Goal: Complete application form

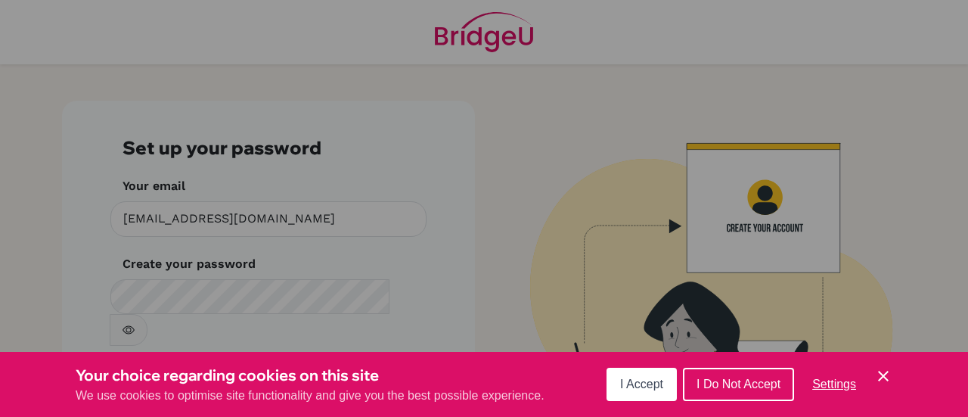
click at [877, 368] on icon "Cookie Control Close Icon" at bounding box center [883, 376] width 18 height 18
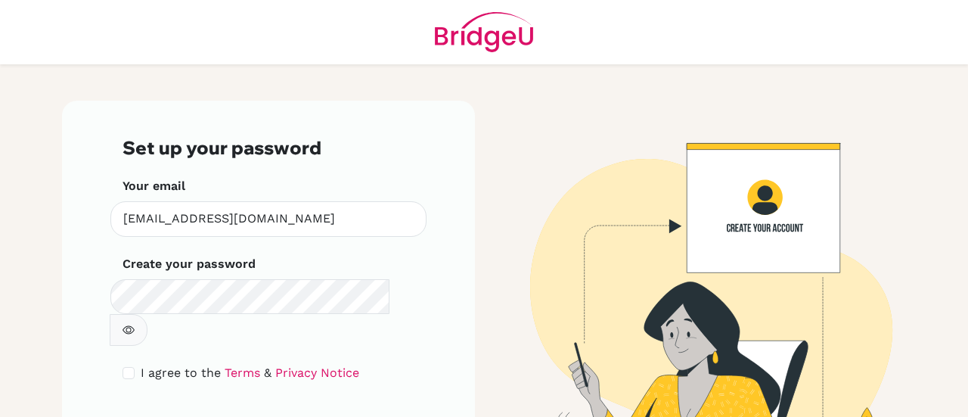
scroll to position [52, 0]
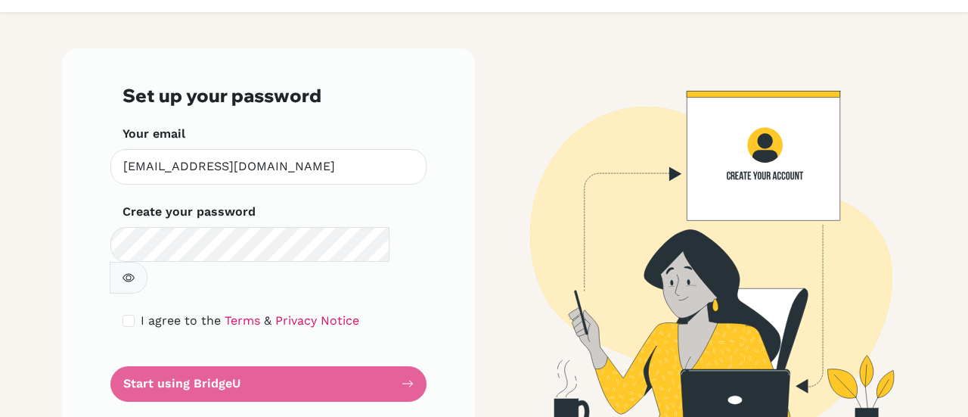
click at [27, 275] on main "Set up your password Your email jeffersonmcatacutan@gmail.com Invalid email Cre…" at bounding box center [484, 208] width 968 height 417
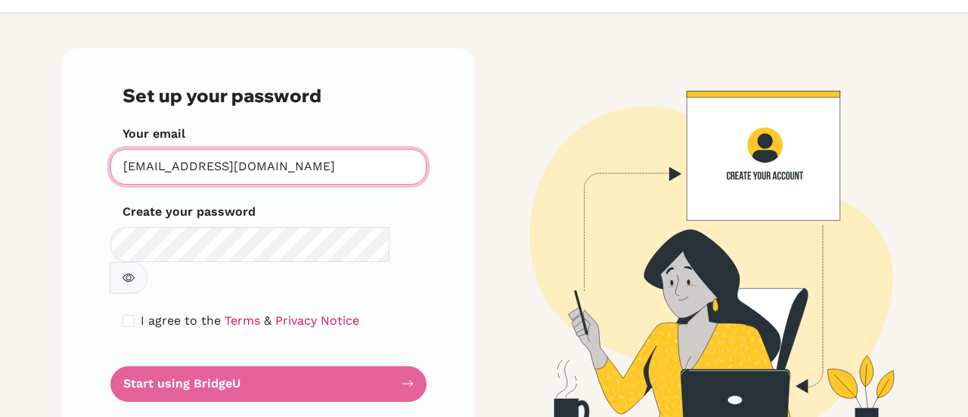
drag, startPoint x: 331, startPoint y: 164, endPoint x: 1, endPoint y: 205, distance: 333.0
click at [1, 205] on main "Set up your password Your email jeffersonmcatacutan@gmail.com Invalid email Cre…" at bounding box center [484, 208] width 968 height 417
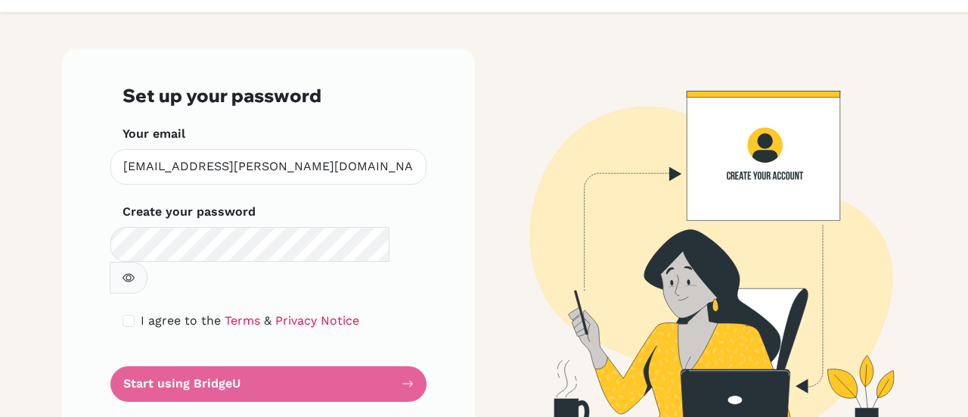
click at [147, 262] on button "button" at bounding box center [129, 278] width 38 height 32
click at [342, 352] on form "Set up your password Your email jefferson.catacutan@nis.com.ph Invalid email Cr…" at bounding box center [269, 243] width 292 height 317
click at [206, 352] on form "Set up your password Your email jefferson.catacutan@nis.com.ph Invalid email Cr…" at bounding box center [269, 243] width 292 height 317
drag, startPoint x: 396, startPoint y: 361, endPoint x: 406, endPoint y: 354, distance: 12.0
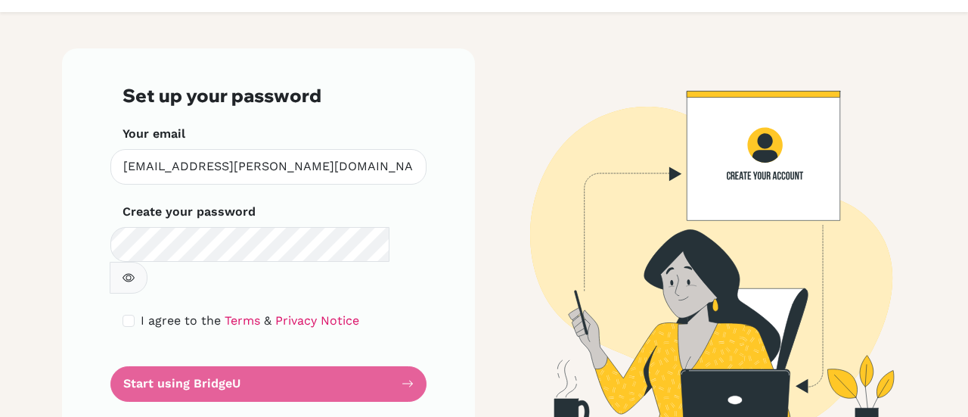
click at [397, 361] on form "Set up your password Your email jefferson.catacutan@nis.com.ph Invalid email Cr…" at bounding box center [269, 243] width 292 height 317
click at [406, 353] on form "Set up your password Your email jefferson.catacutan@nis.com.ph Invalid email Cr…" at bounding box center [269, 243] width 292 height 317
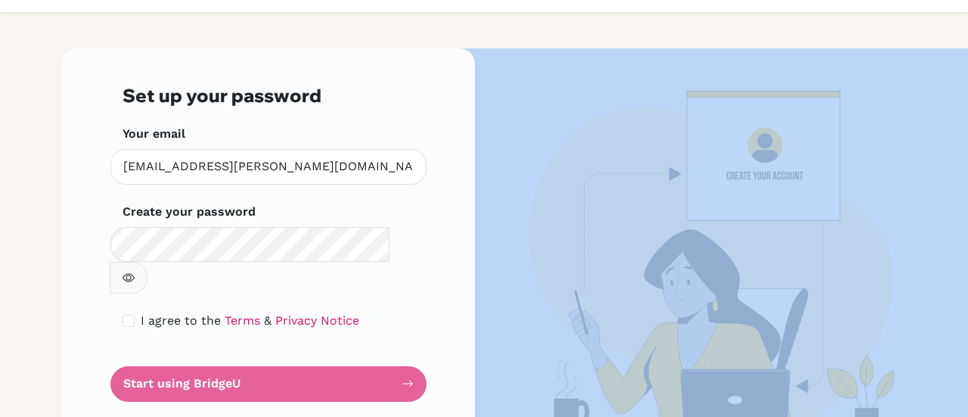
click at [406, 353] on form "Set up your password Your email jefferson.catacutan@nis.com.ph Invalid email Cr…" at bounding box center [269, 243] width 292 height 317
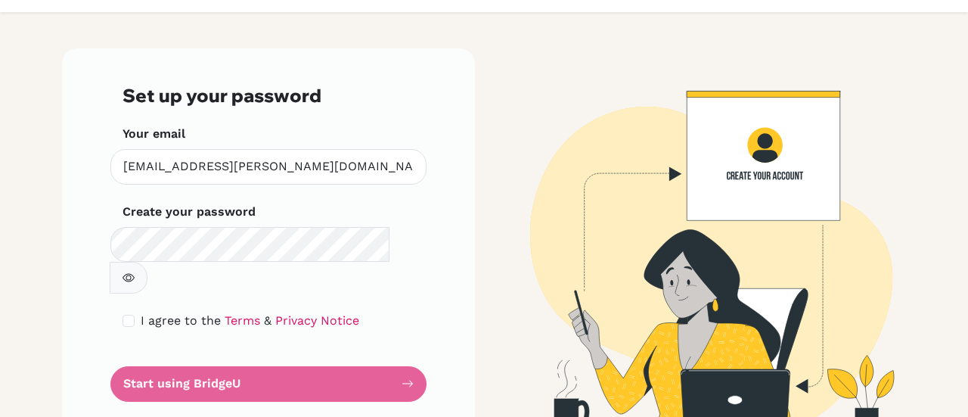
click at [393, 314] on form "Set up your password Your email jefferson.catacutan@nis.com.ph Invalid email Cr…" at bounding box center [269, 243] width 292 height 317
click at [445, 294] on div "Set up your password Your email jefferson.catacutan@nis.com.ph Invalid email Cr…" at bounding box center [268, 242] width 413 height 389
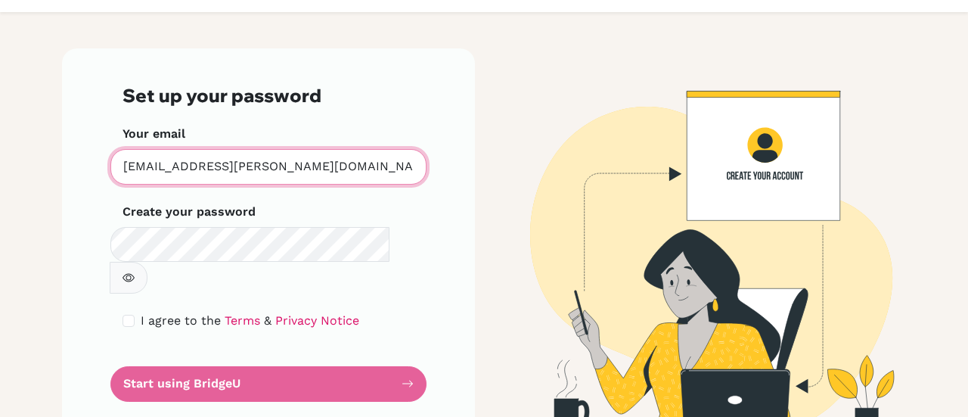
drag, startPoint x: 317, startPoint y: 166, endPoint x: 0, endPoint y: 178, distance: 317.1
click at [0, 178] on main "Set up your password Your email jefferson.catacutan@nis.com.ph Invalid email Cr…" at bounding box center [484, 208] width 968 height 417
type input "h"
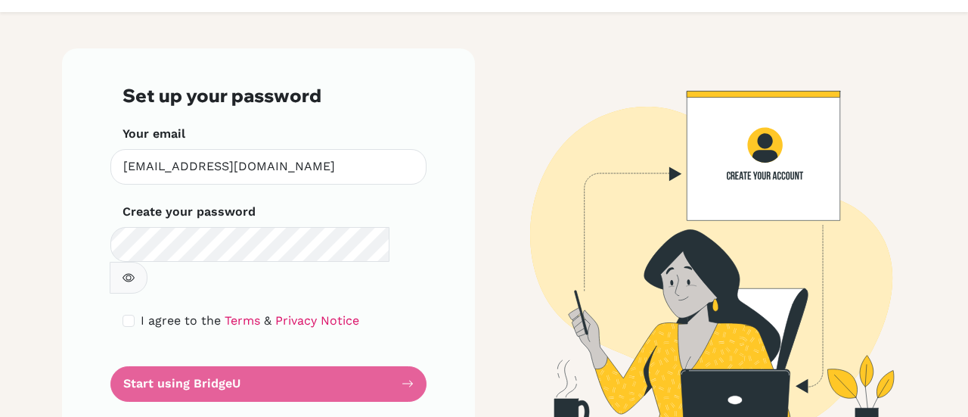
click at [441, 396] on div "Set up your password Your email jeffersonmcatacutan@gmail.com Invalid email Cre…" at bounding box center [268, 242] width 413 height 389
click at [390, 360] on form "Set up your password Your email jeffersonmcatacutan@gmail.com Invalid email Cre…" at bounding box center [269, 243] width 292 height 317
click at [396, 351] on form "Set up your password Your email jeffersonmcatacutan@gmail.com Invalid email Cre…" at bounding box center [269, 243] width 292 height 317
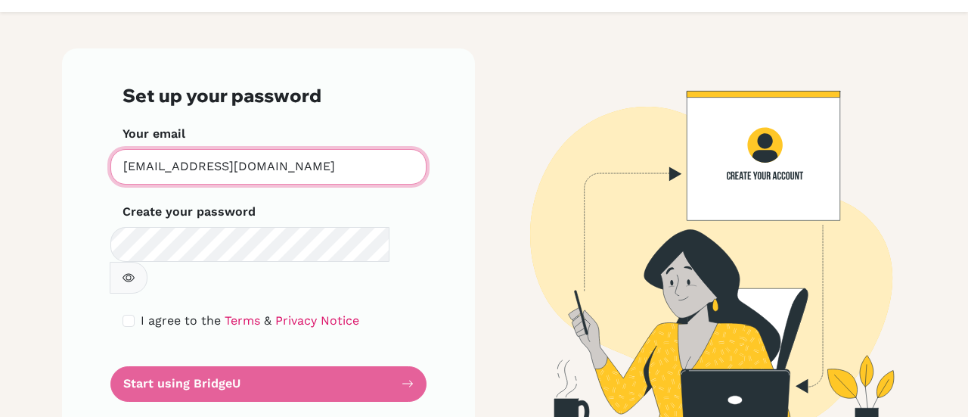
drag, startPoint x: 333, startPoint y: 163, endPoint x: 54, endPoint y: 179, distance: 278.8
click at [54, 179] on div "Set up your password Your email jeffersonmcatacutan@gmail.com Invalid email Cre…" at bounding box center [268, 242] width 431 height 389
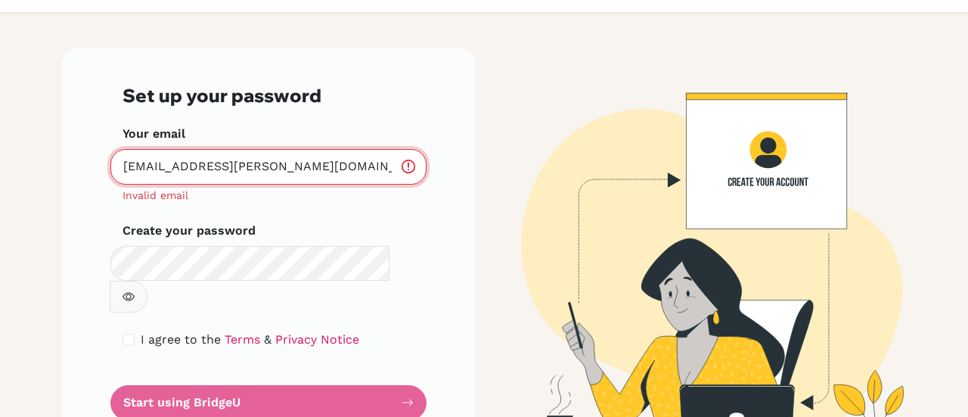
type input "[EMAIL_ADDRESS][PERSON_NAME][DOMAIN_NAME]"
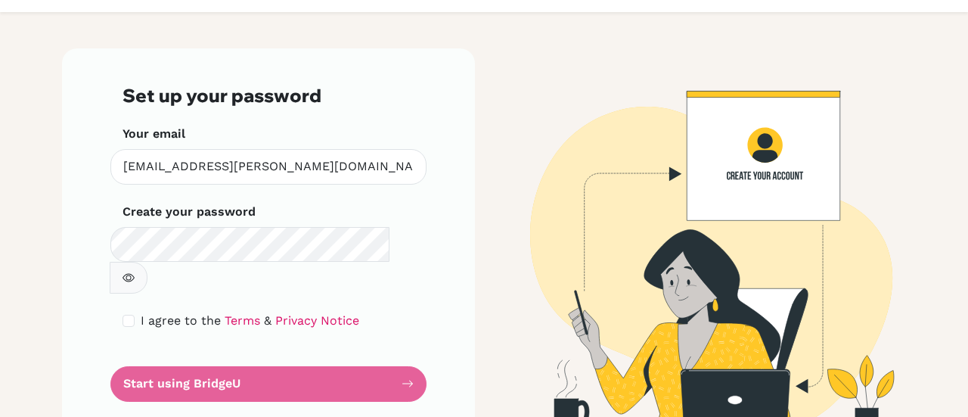
click at [128, 312] on div "I agree to the Terms & Privacy Notice" at bounding box center [269, 321] width 292 height 18
click at [127, 315] on input "checkbox" at bounding box center [129, 321] width 12 height 12
checkbox input "true"
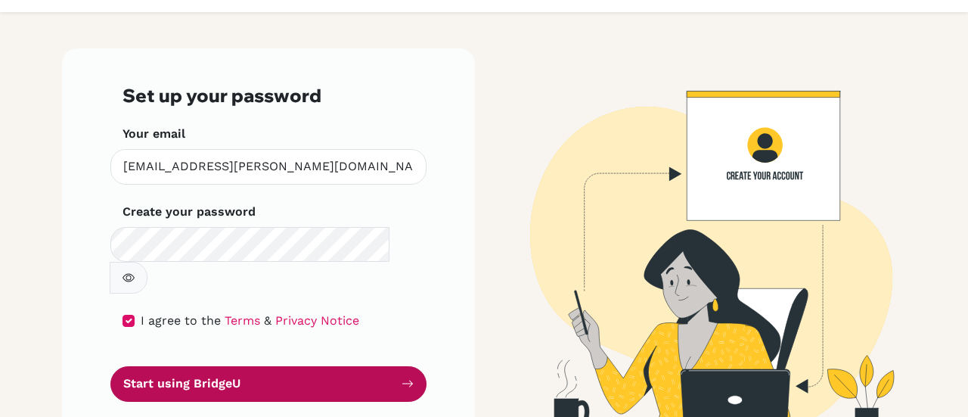
click at [163, 366] on button "Start using BridgeU" at bounding box center [268, 384] width 316 height 36
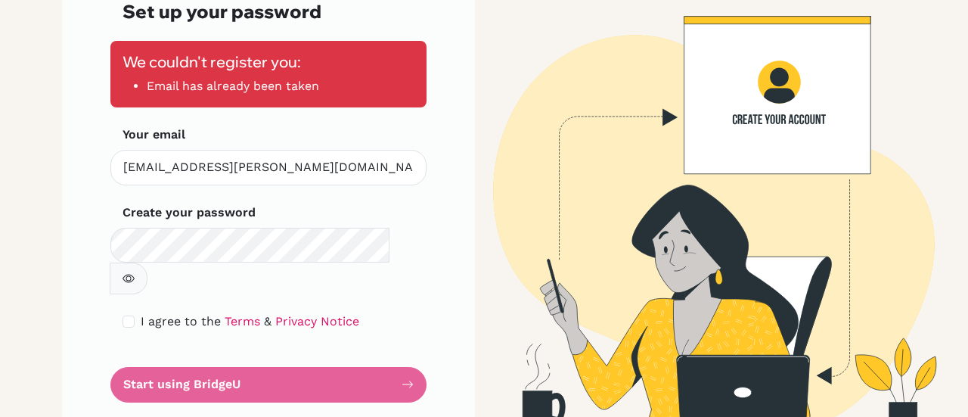
scroll to position [137, 0]
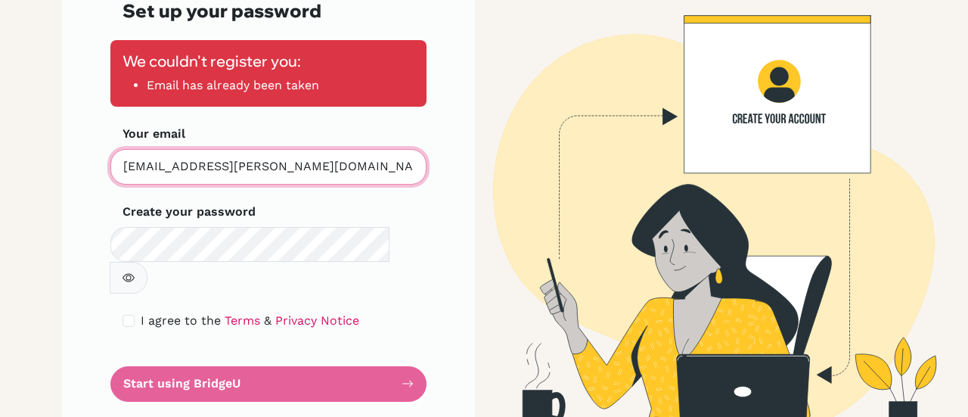
drag, startPoint x: 334, startPoint y: 170, endPoint x: 44, endPoint y: 175, distance: 290.4
click at [44, 175] on main "Set up your password We couldn't register you: Email has already been taken You…" at bounding box center [484, 208] width 968 height 417
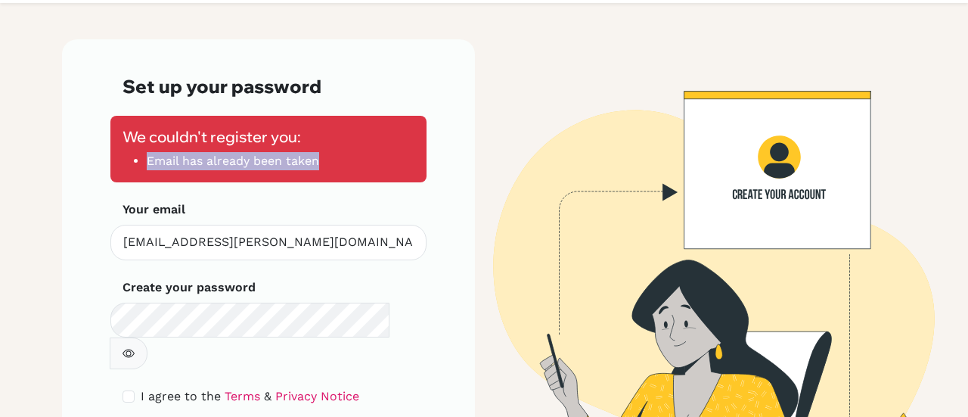
drag, startPoint x: 129, startPoint y: 164, endPoint x: 324, endPoint y: 160, distance: 195.2
click at [324, 160] on li "Email has already been taken" at bounding box center [281, 161] width 268 height 18
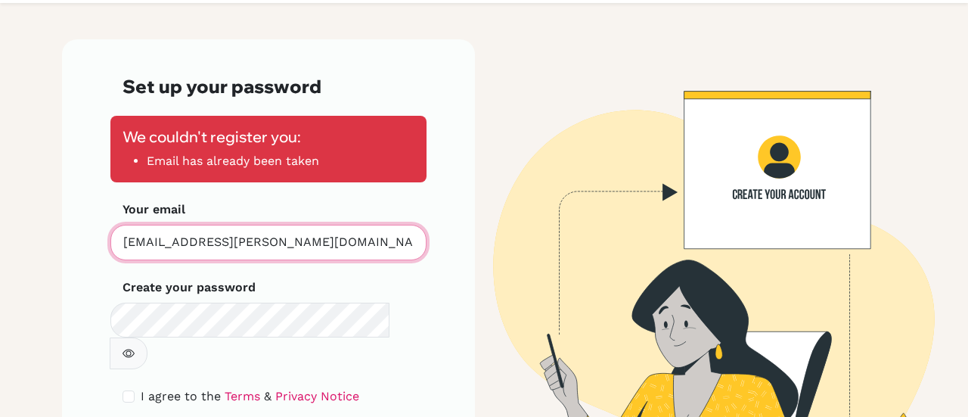
click at [333, 241] on input "[EMAIL_ADDRESS][PERSON_NAME][DOMAIN_NAME]" at bounding box center [268, 243] width 316 height 36
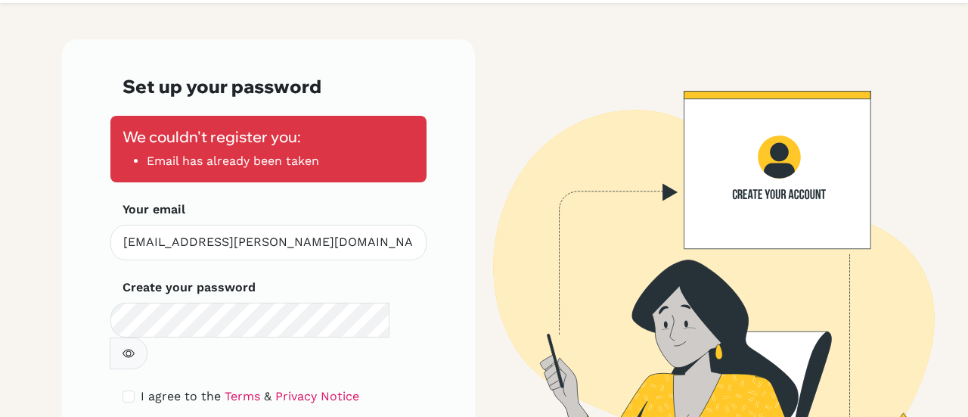
click at [336, 222] on div "Your email [EMAIL_ADDRESS][PERSON_NAME][DOMAIN_NAME] Invalid email" at bounding box center [269, 230] width 292 height 60
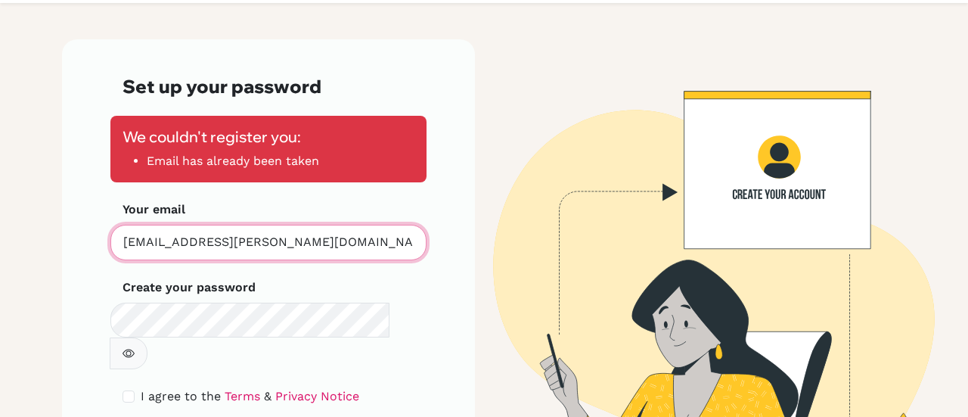
click at [331, 239] on input "[EMAIL_ADDRESS][PERSON_NAME][DOMAIN_NAME]" at bounding box center [268, 243] width 316 height 36
